Goal: Task Accomplishment & Management: Complete application form

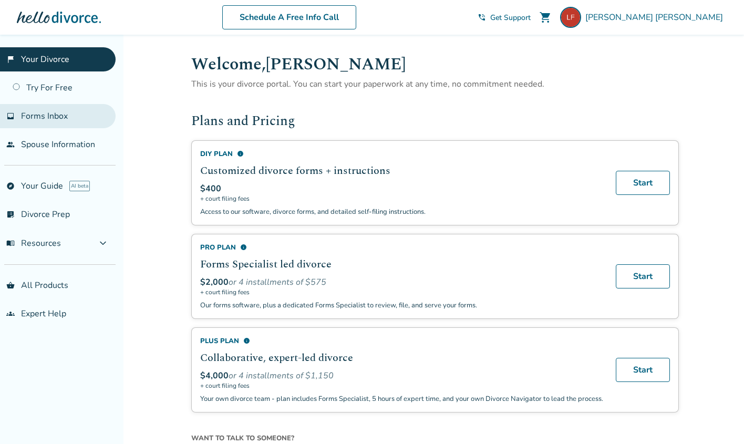
click at [43, 119] on span "Forms Inbox" at bounding box center [44, 116] width 47 height 12
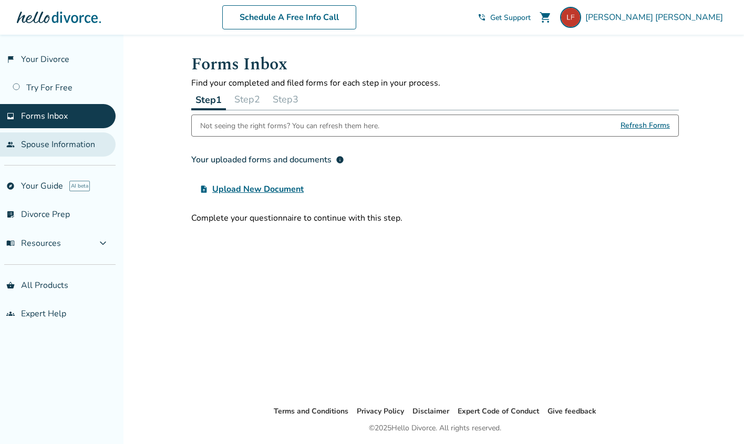
click at [37, 148] on link "people Spouse Information" at bounding box center [58, 144] width 116 height 24
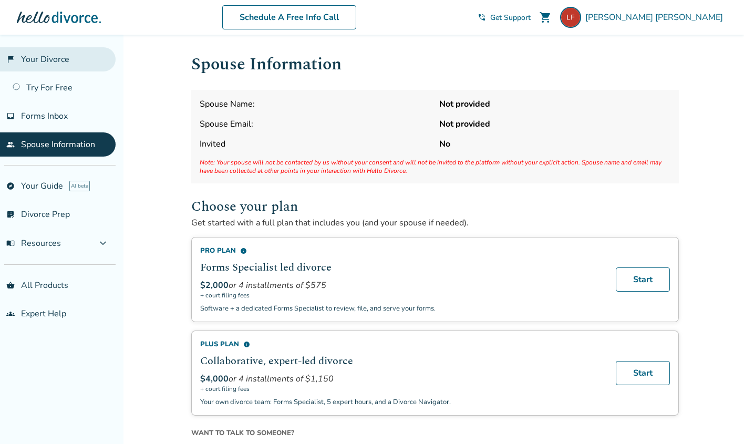
click at [46, 60] on link "flag_2 Your Divorce" at bounding box center [58, 59] width 116 height 24
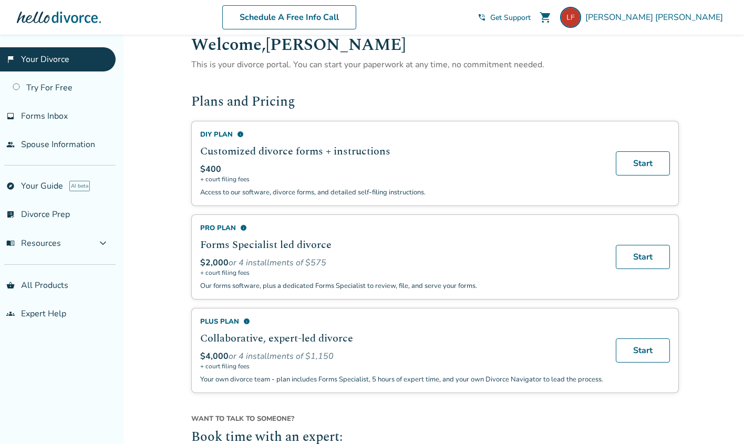
scroll to position [15, 0]
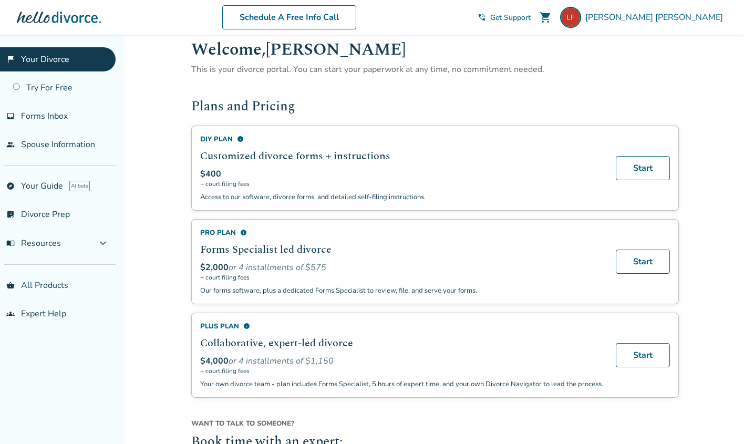
click at [305, 171] on div "$400" at bounding box center [401, 174] width 403 height 12
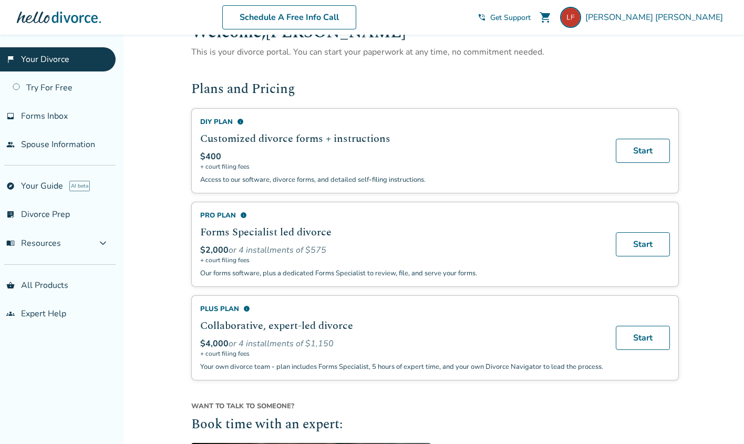
scroll to position [32, 0]
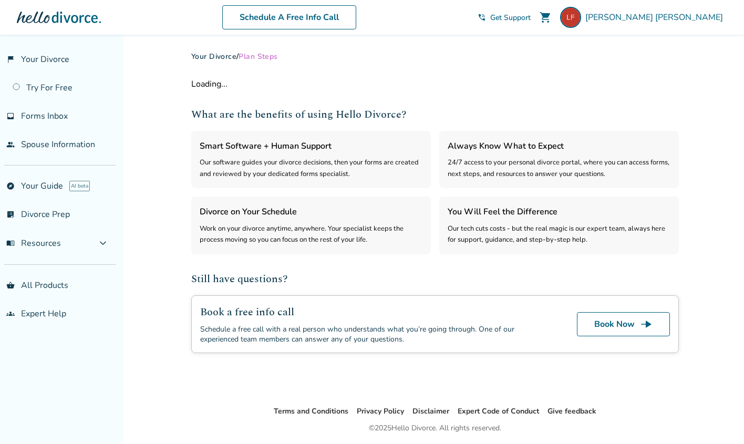
select select "***"
